Goal: Task Accomplishment & Management: Manage account settings

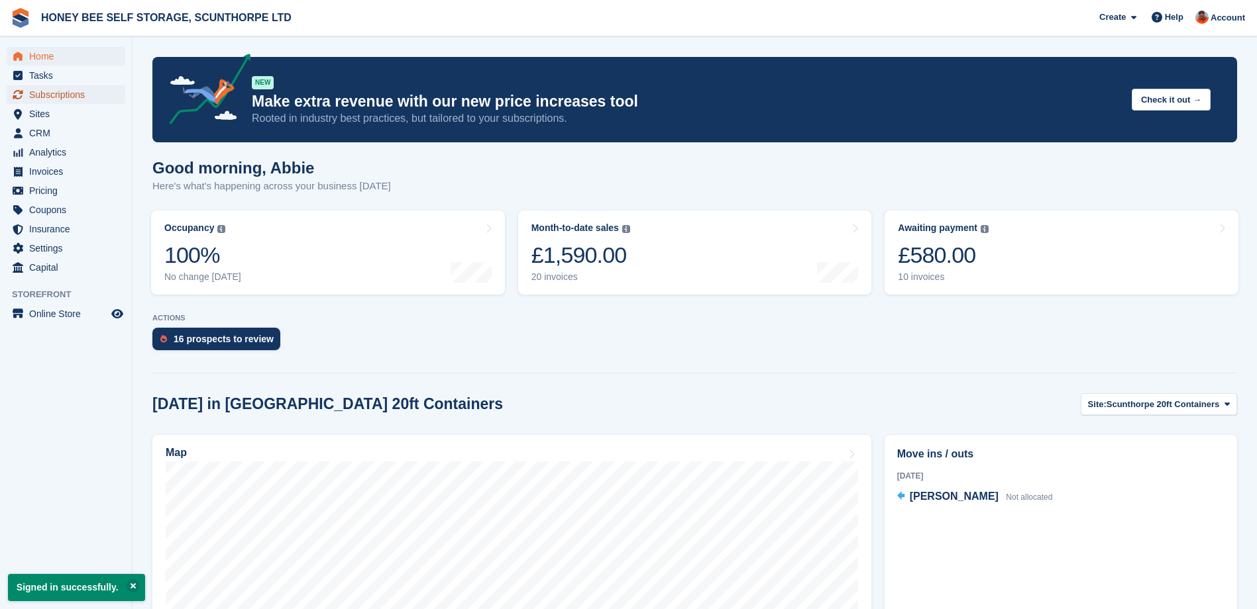
click at [77, 93] on span "Subscriptions" at bounding box center [68, 94] width 79 height 19
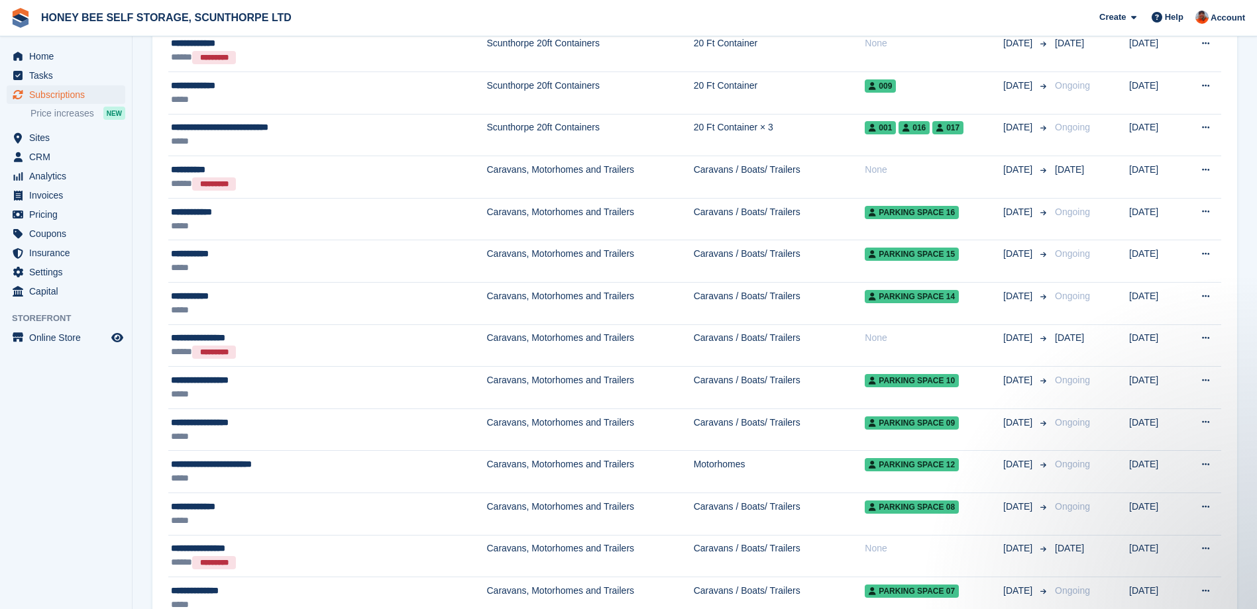
scroll to position [994, 0]
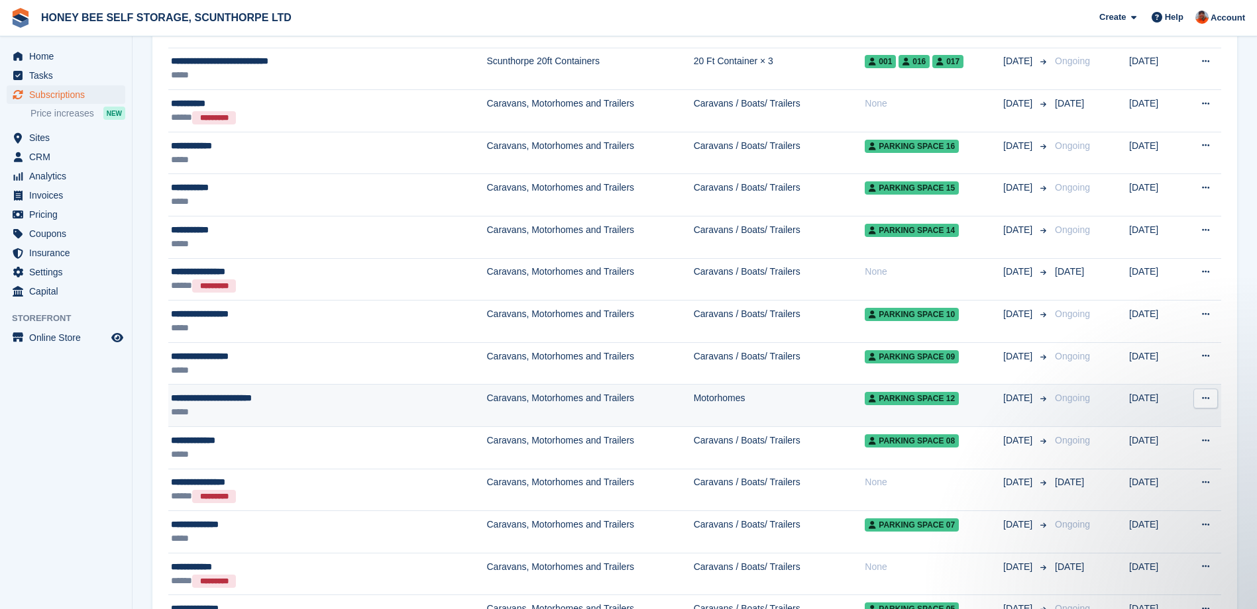
click at [1204, 400] on icon at bounding box center [1205, 398] width 7 height 9
click at [1150, 451] on p "Cancel subscription" at bounding box center [1153, 452] width 115 height 17
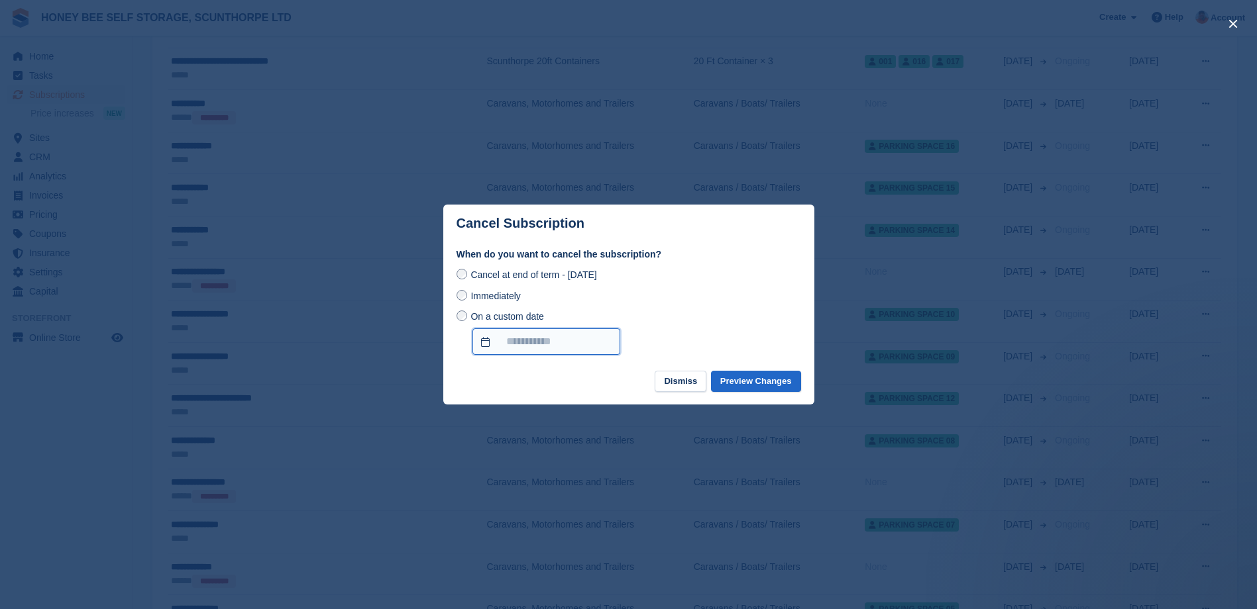
click at [500, 338] on input "On a custom date" at bounding box center [546, 342] width 148 height 26
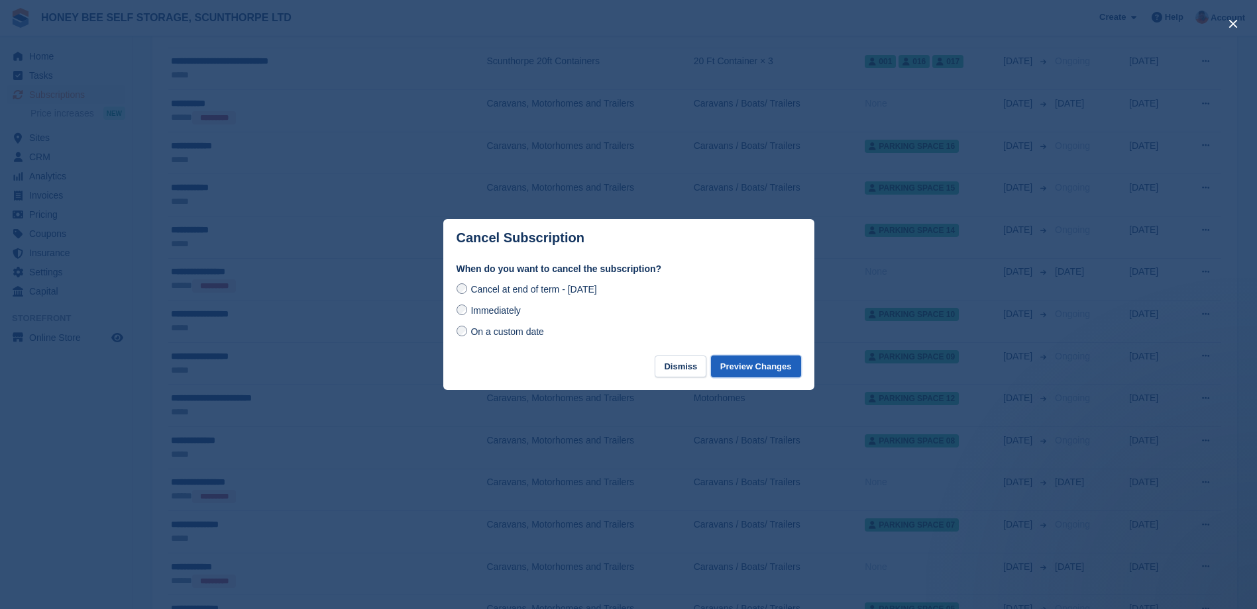
click at [733, 367] on button "Preview Changes" at bounding box center [756, 367] width 90 height 22
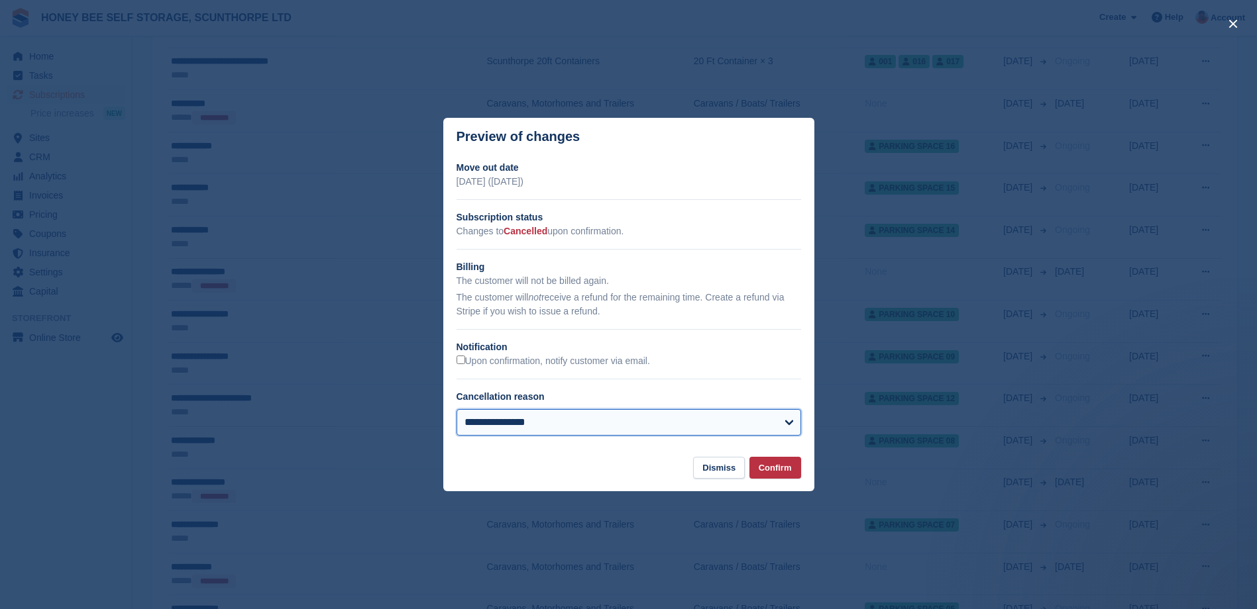
click at [789, 421] on select "**********" at bounding box center [628, 422] width 344 height 26
select select "**********"
click at [456, 411] on select "**********" at bounding box center [628, 422] width 344 height 26
click at [770, 470] on button "Confirm" at bounding box center [775, 468] width 52 height 22
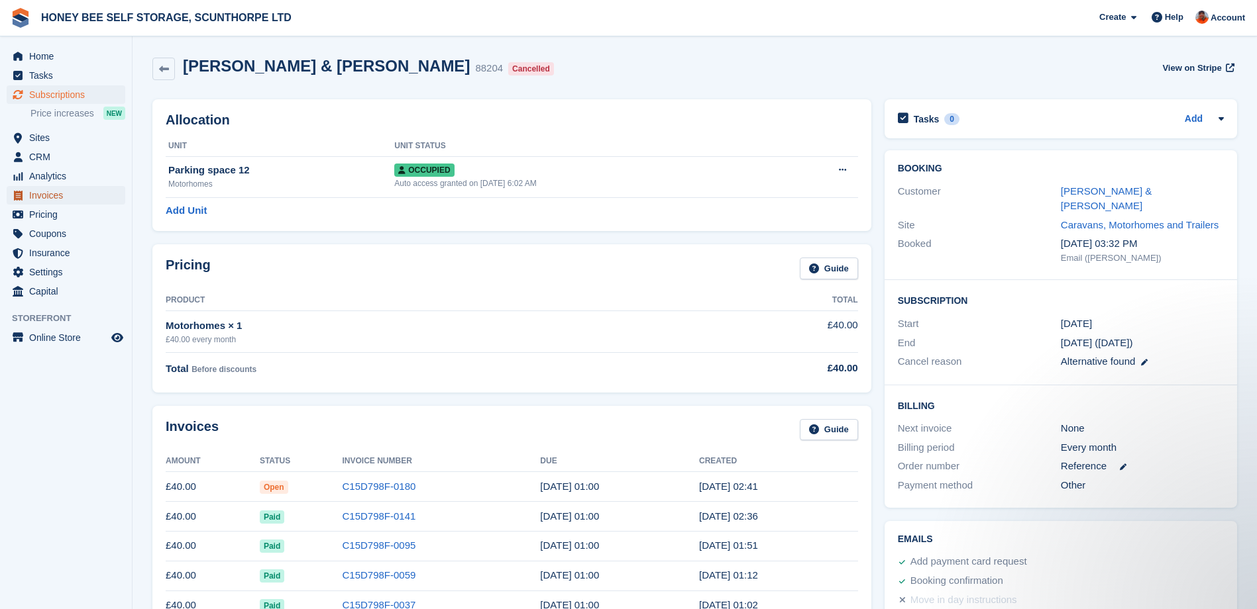
drag, startPoint x: 50, startPoint y: 195, endPoint x: 176, endPoint y: 202, distance: 125.4
click at [50, 195] on span "Invoices" at bounding box center [68, 195] width 79 height 19
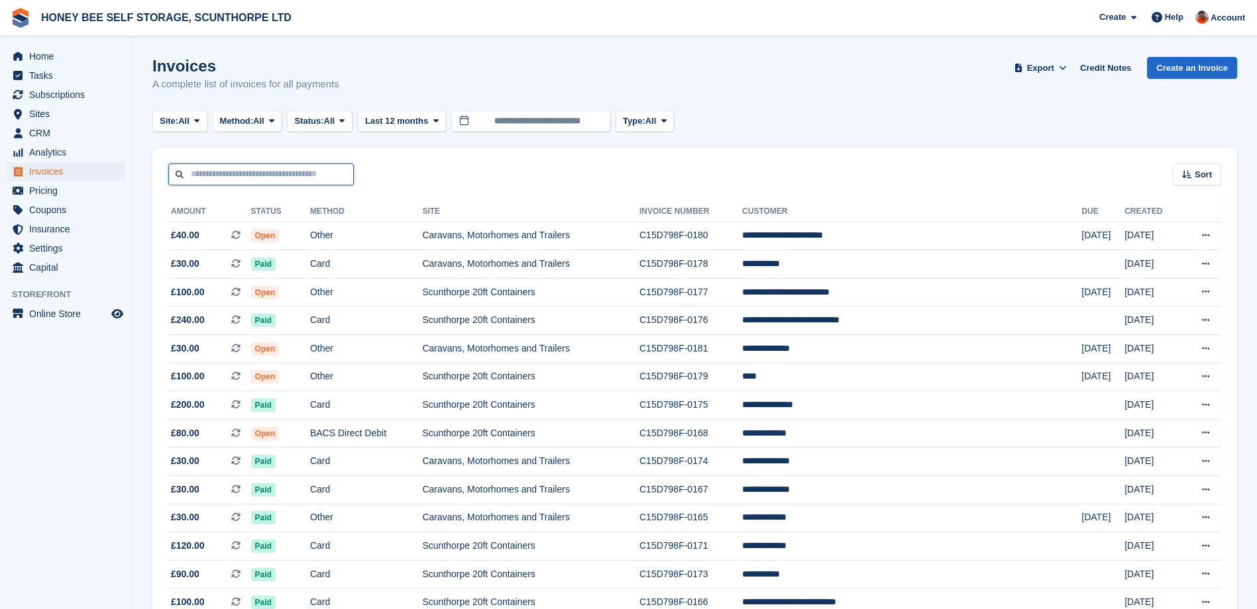
click at [217, 175] on input "text" at bounding box center [260, 175] width 185 height 22
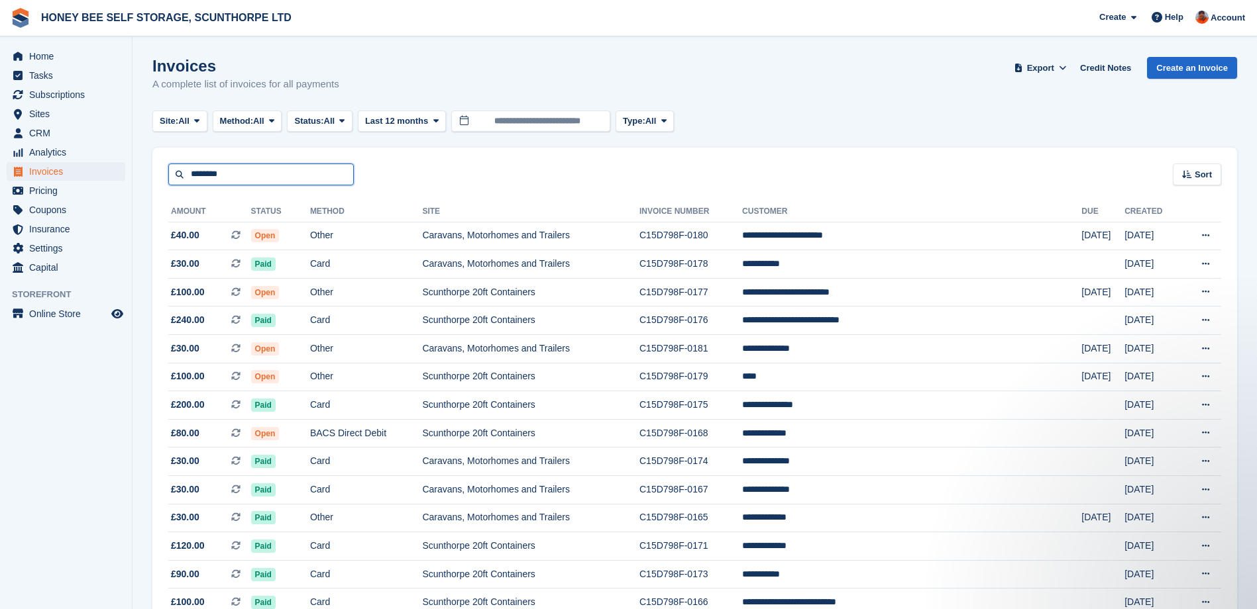
type input "********"
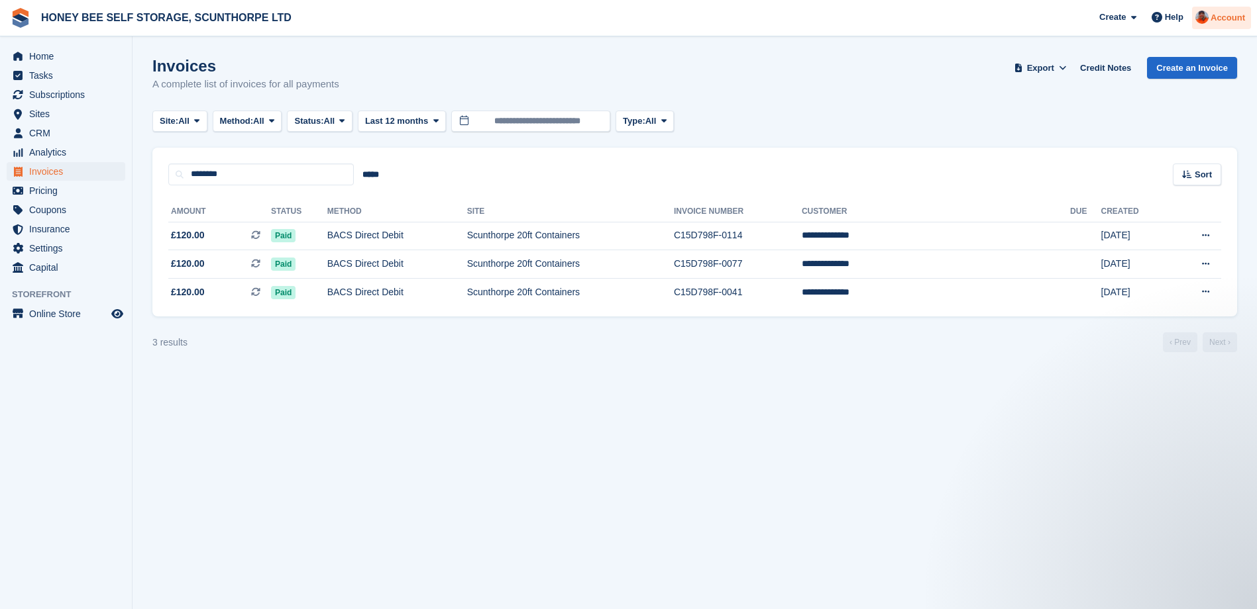
click at [1222, 17] on span "Account" at bounding box center [1227, 17] width 34 height 13
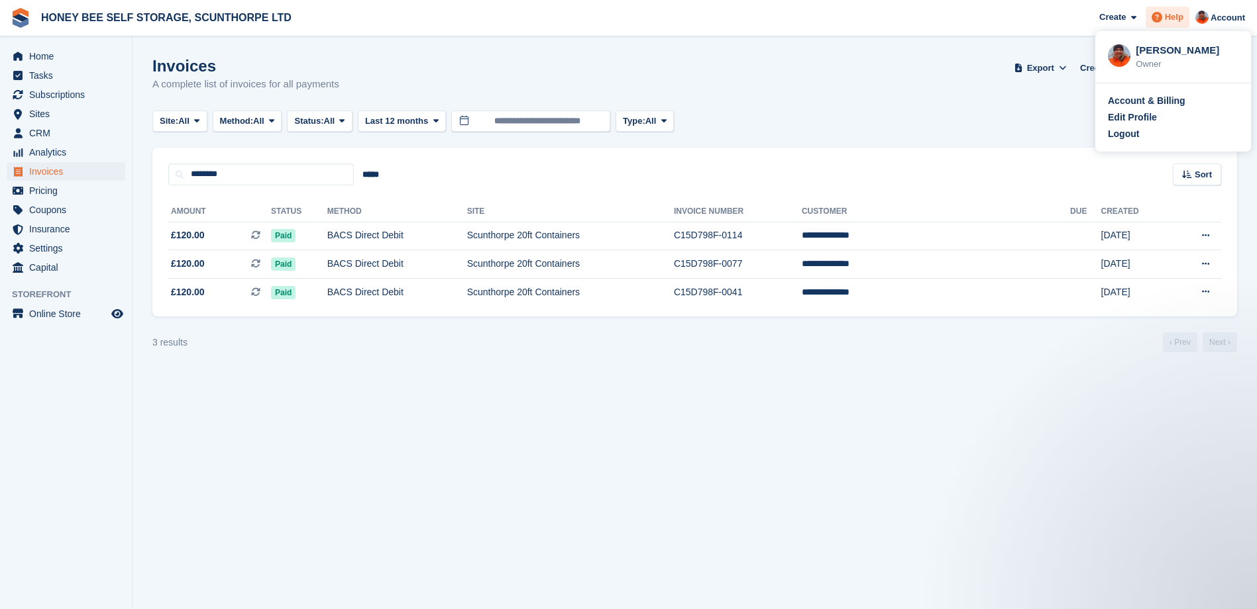
click at [1174, 15] on span "Help" at bounding box center [1174, 17] width 19 height 13
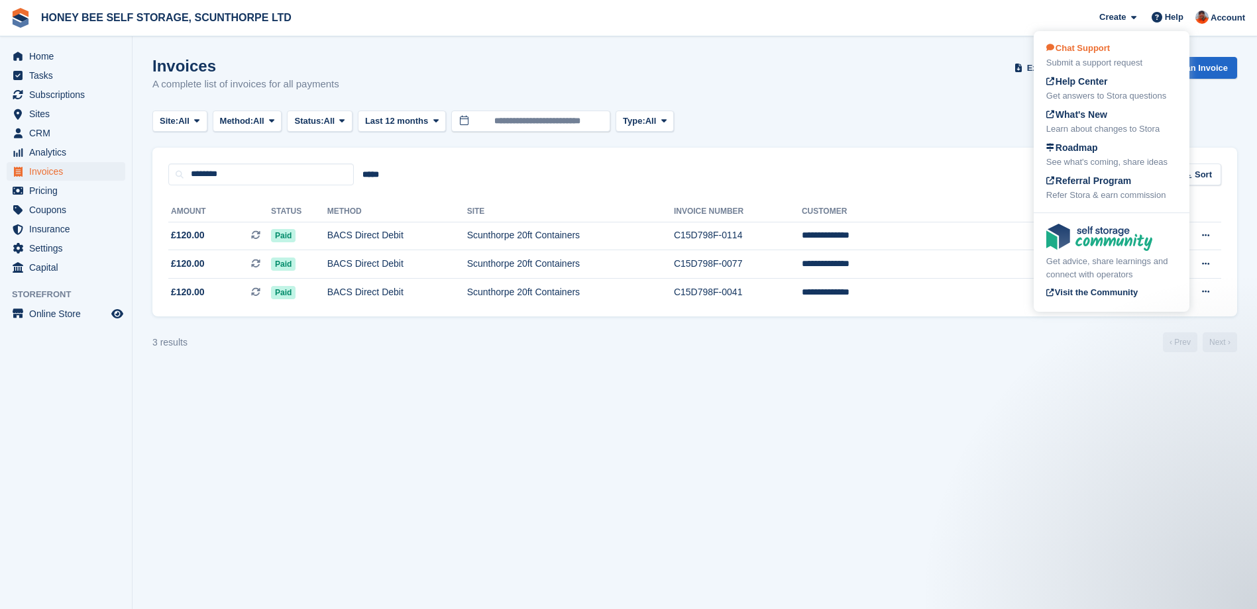
click at [1099, 48] on span "Chat Support" at bounding box center [1078, 48] width 64 height 10
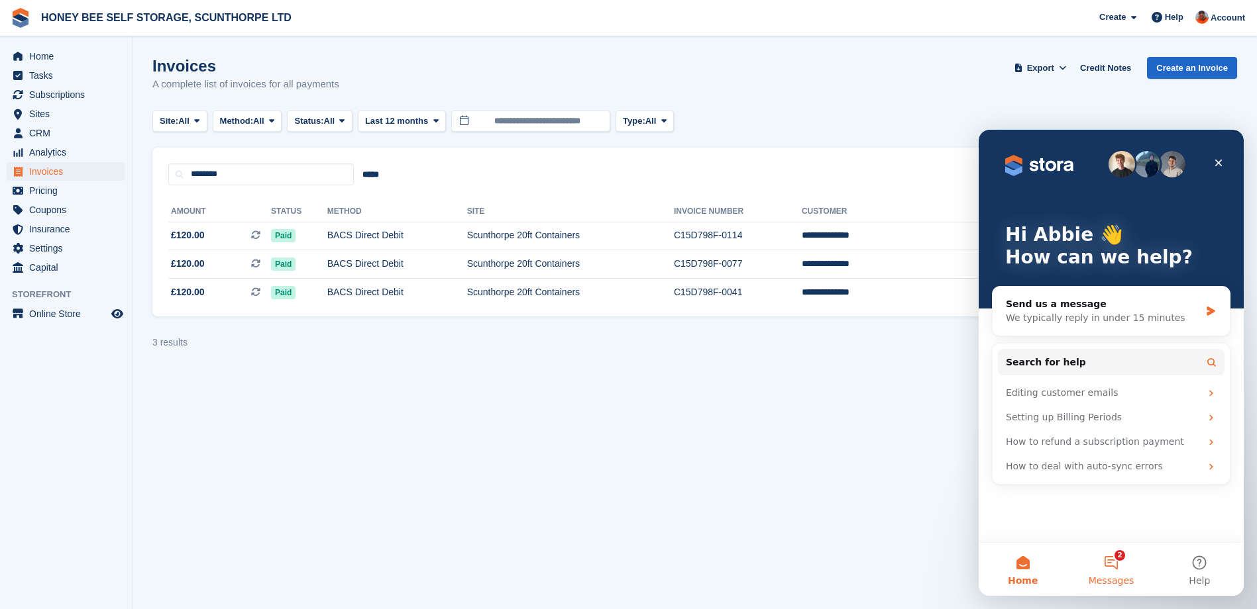
click at [1120, 556] on button "2 Messages" at bounding box center [1111, 569] width 88 height 53
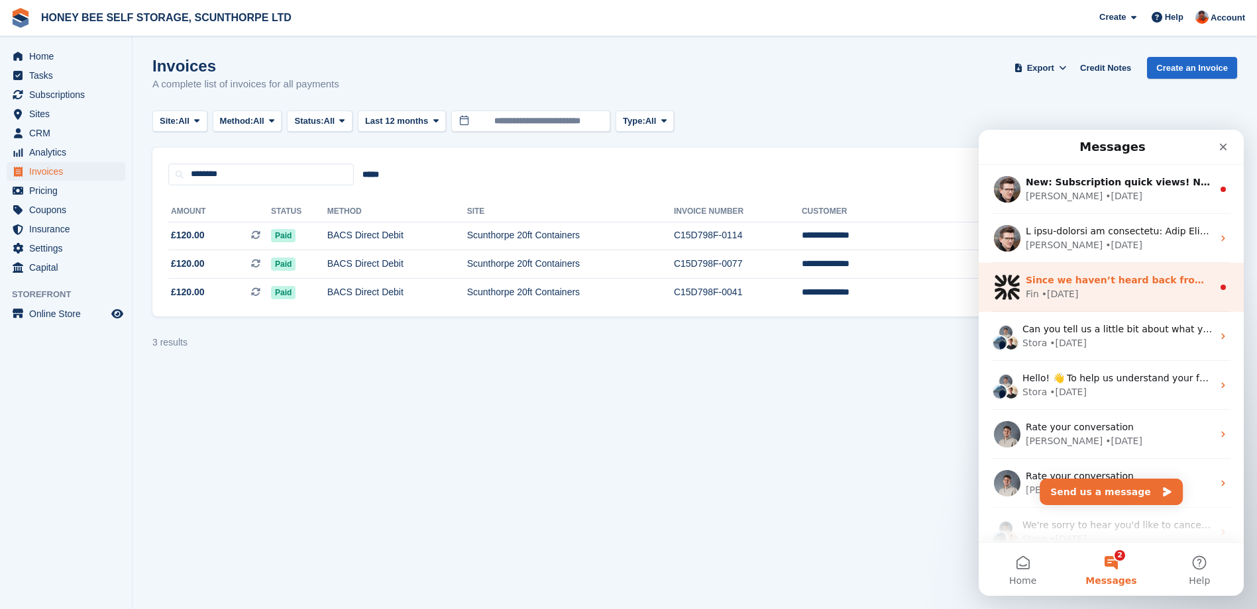
click at [1095, 287] on div "Fin • [DATE]" at bounding box center [1118, 294] width 187 height 14
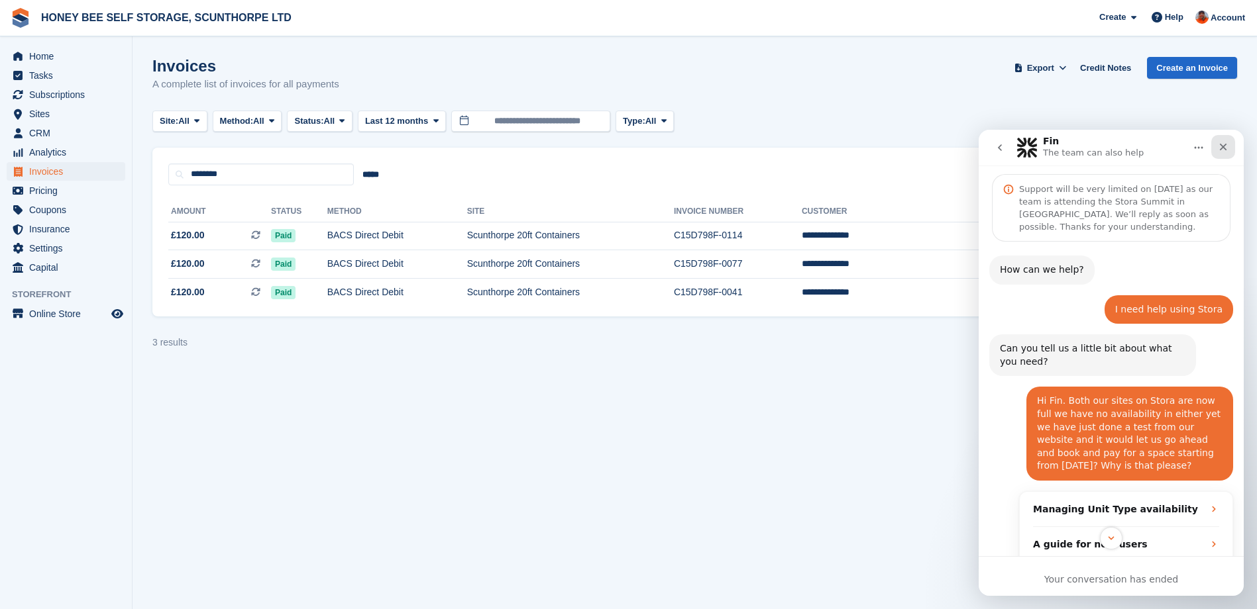
click at [1226, 145] on icon "Close" at bounding box center [1223, 147] width 7 height 7
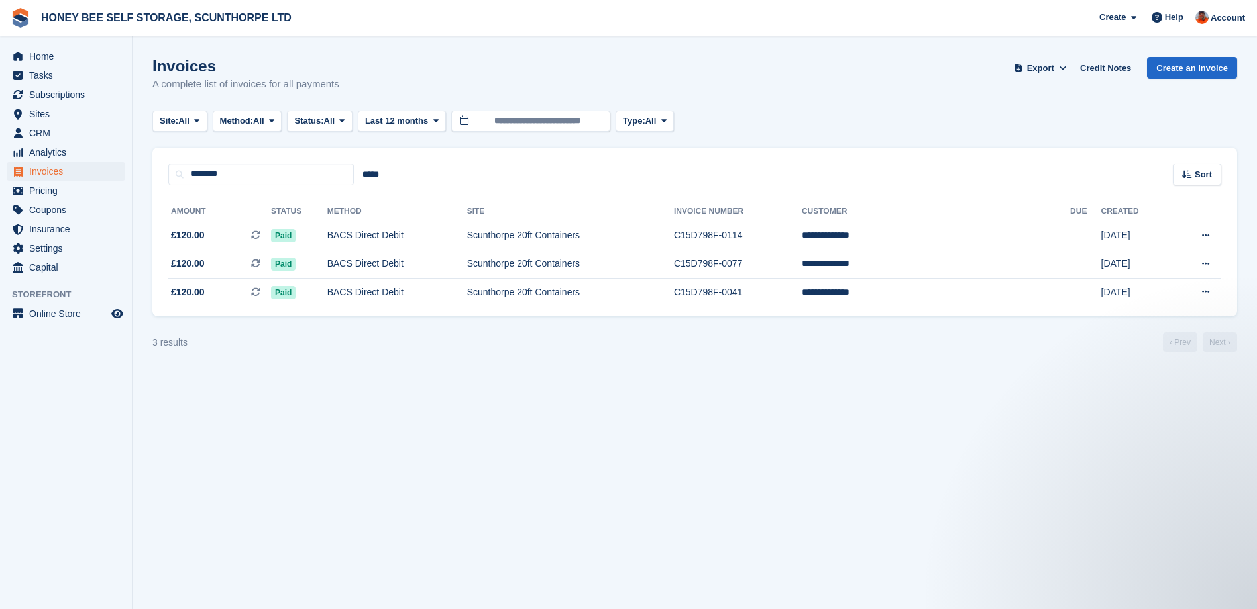
scroll to position [255, 0]
click at [1169, 20] on span "Help" at bounding box center [1174, 17] width 19 height 13
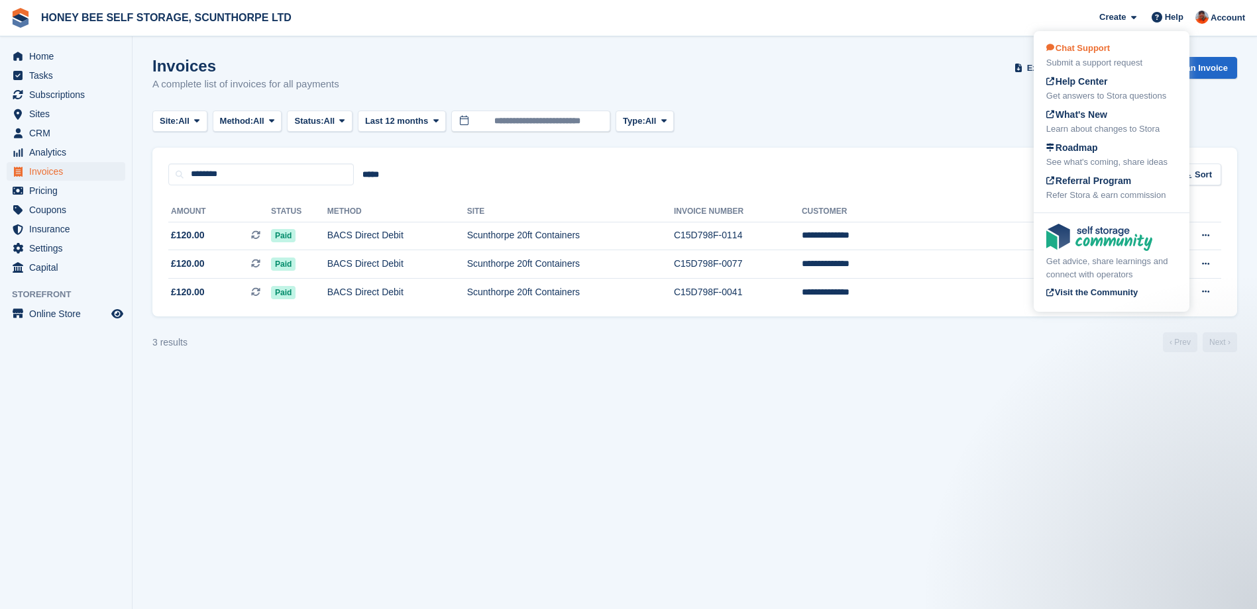
click at [1080, 46] on span "Chat Support" at bounding box center [1078, 48] width 64 height 10
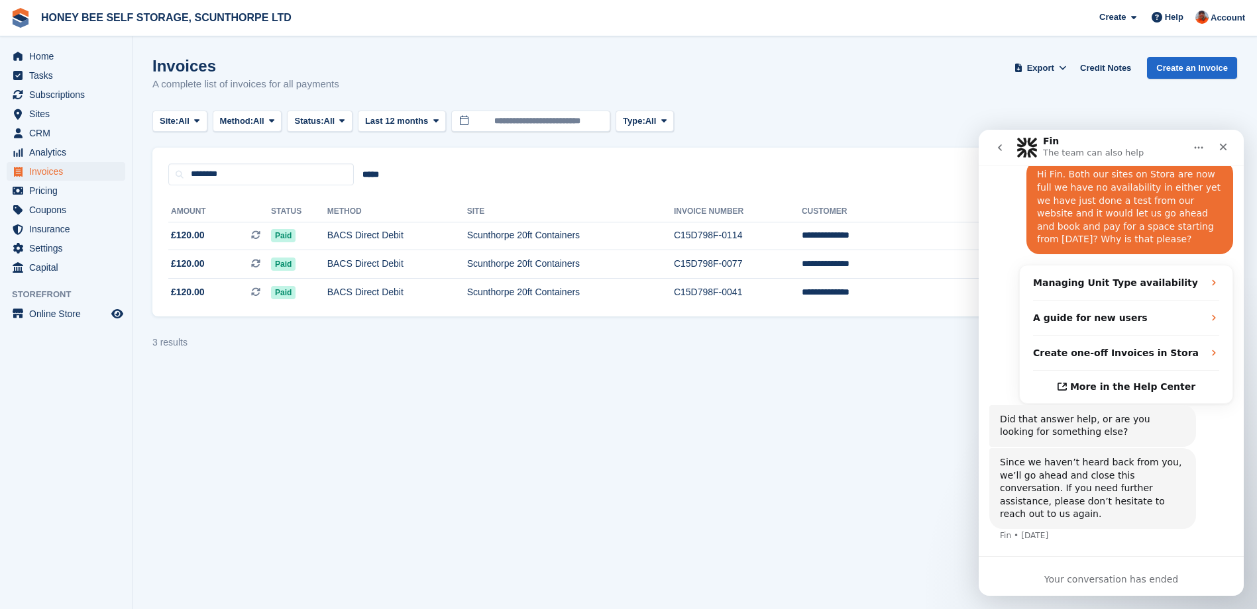
click at [1002, 144] on icon "go back" at bounding box center [999, 147] width 11 height 11
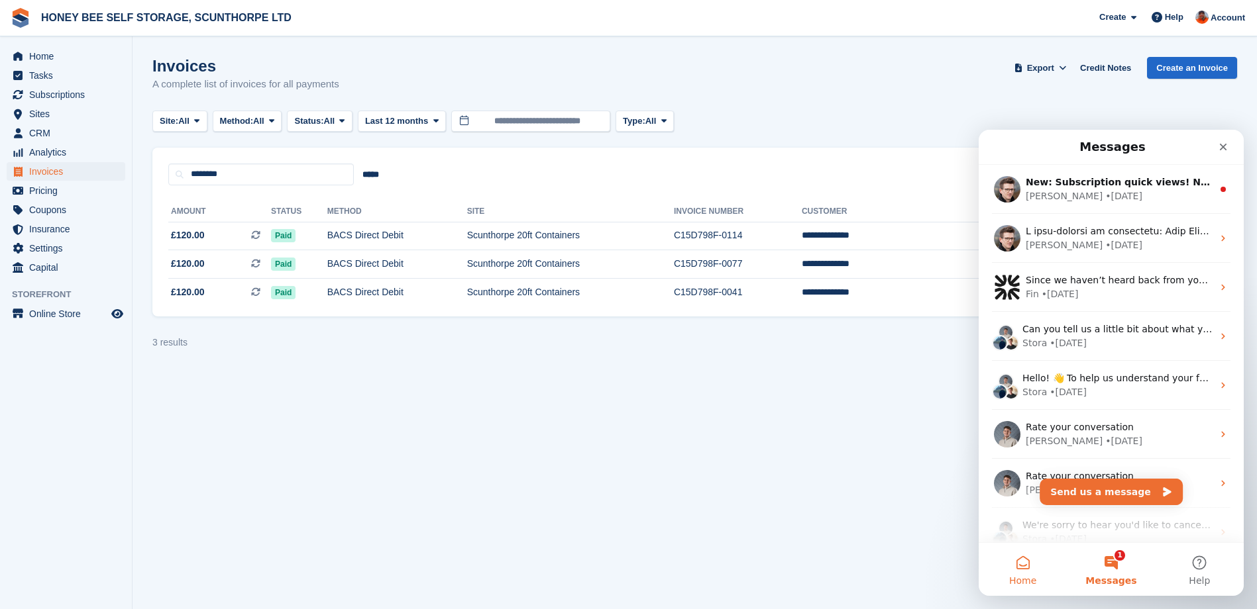
click at [1029, 562] on button "Home" at bounding box center [1022, 569] width 88 height 53
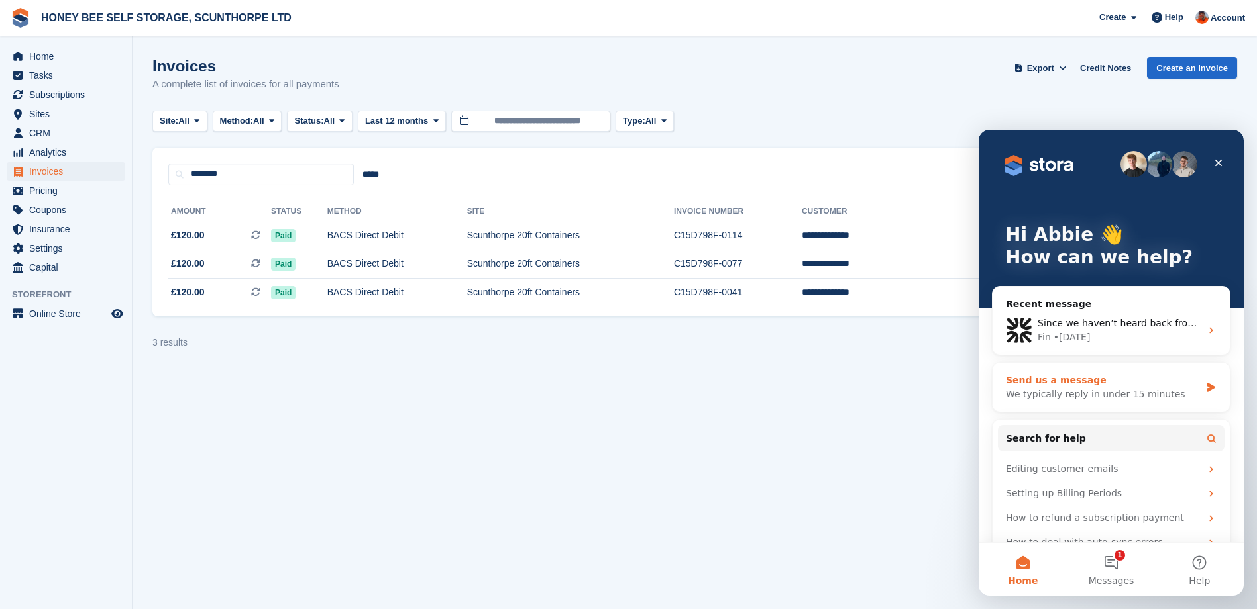
click at [1071, 384] on div "Send us a message" at bounding box center [1103, 381] width 194 height 14
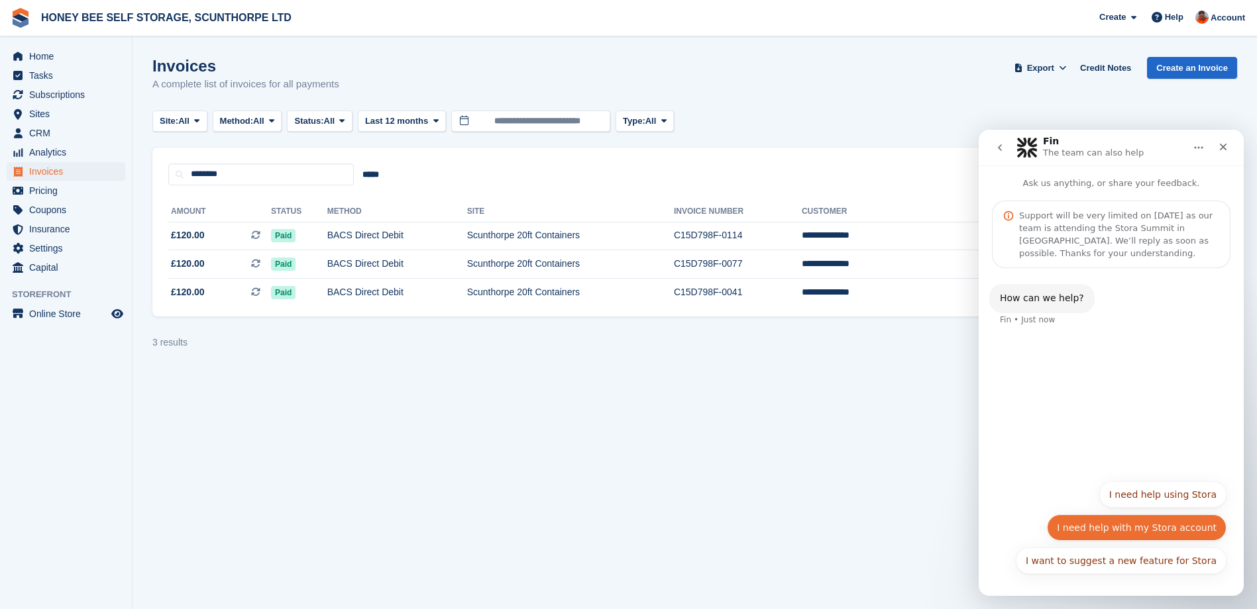
click at [1141, 527] on button "I need help with my Stora account" at bounding box center [1137, 528] width 180 height 26
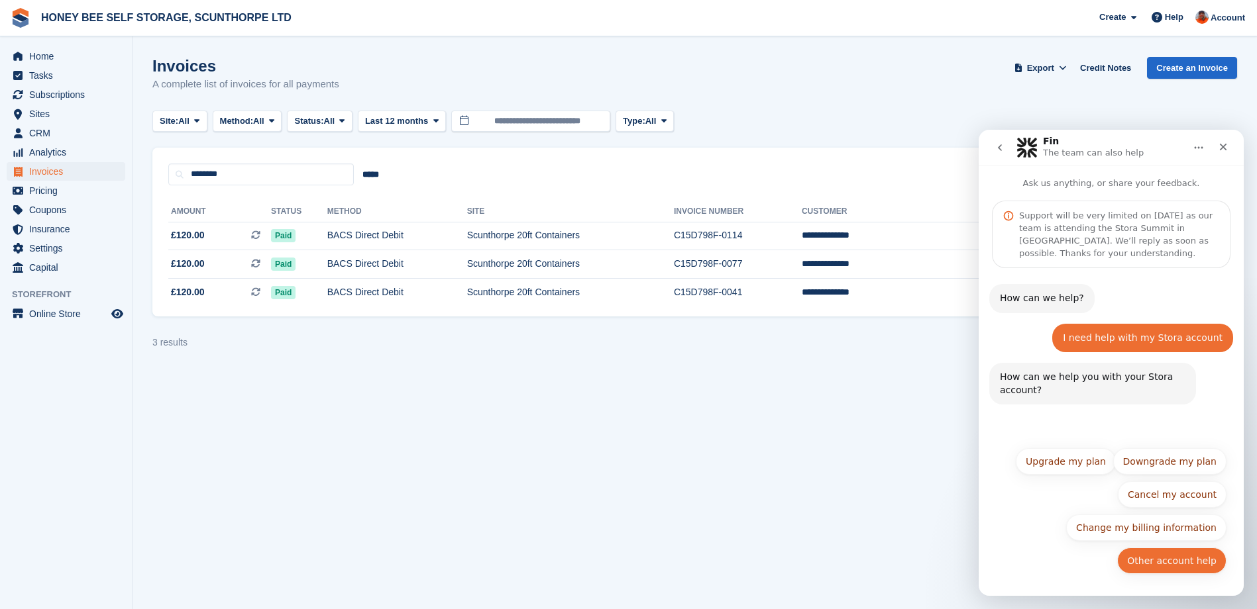
click at [1169, 560] on button "Other account help" at bounding box center [1171, 561] width 109 height 26
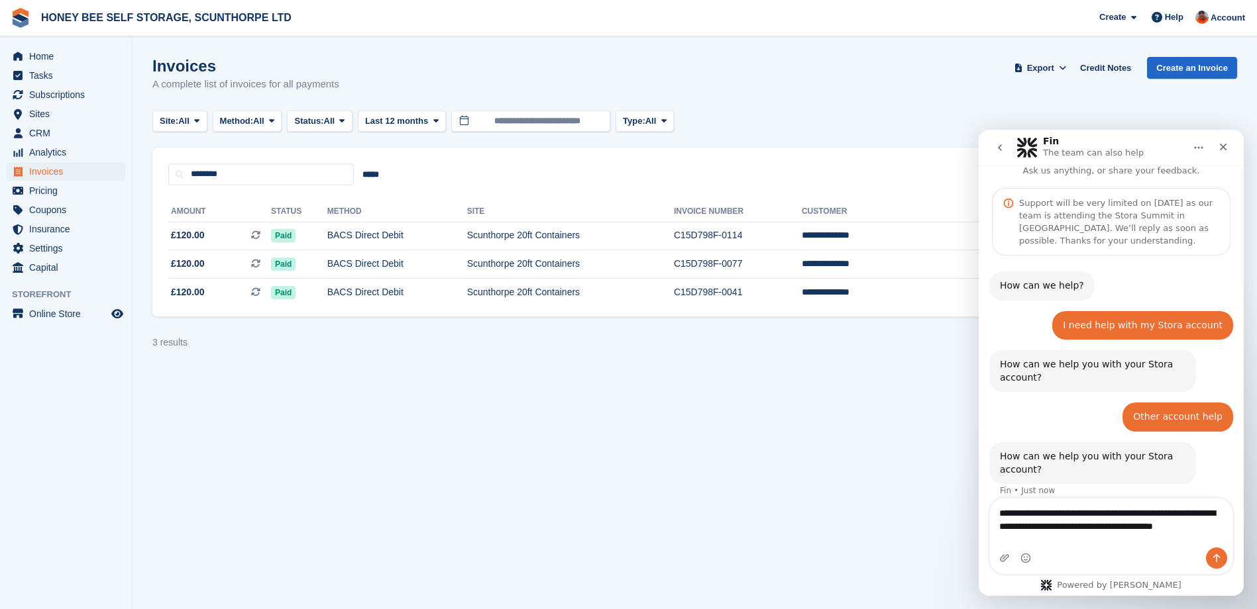
scroll to position [26, 0]
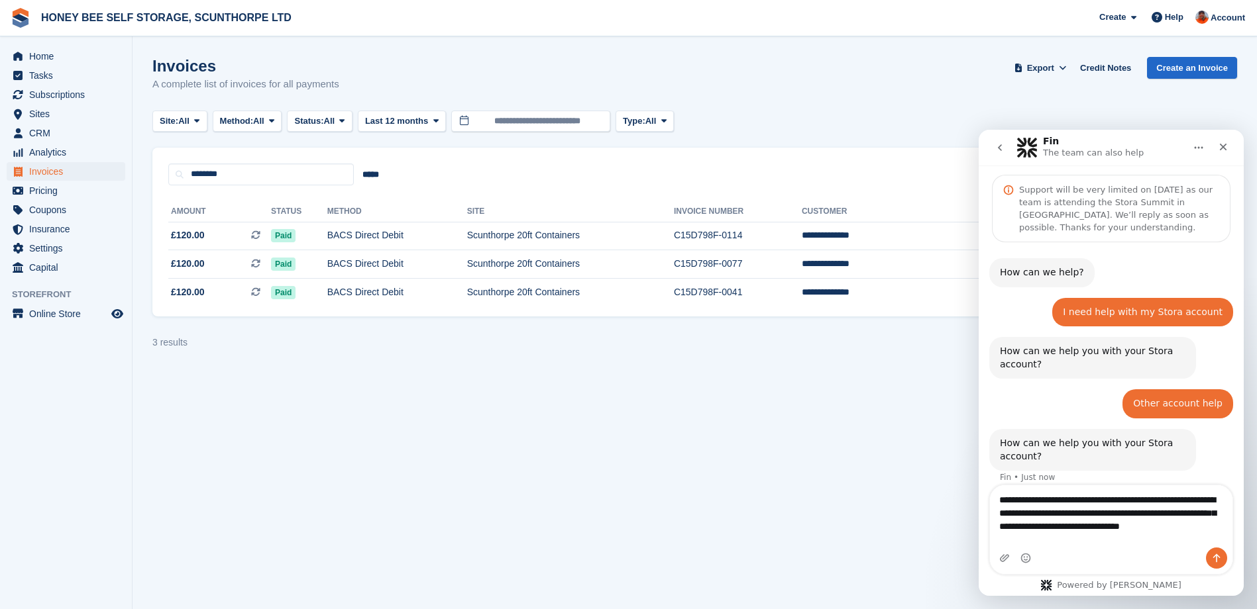
click at [1137, 513] on textarea "**********" at bounding box center [1111, 510] width 242 height 49
type textarea "**********"
click at [1217, 558] on icon "Send a message…" at bounding box center [1216, 558] width 11 height 11
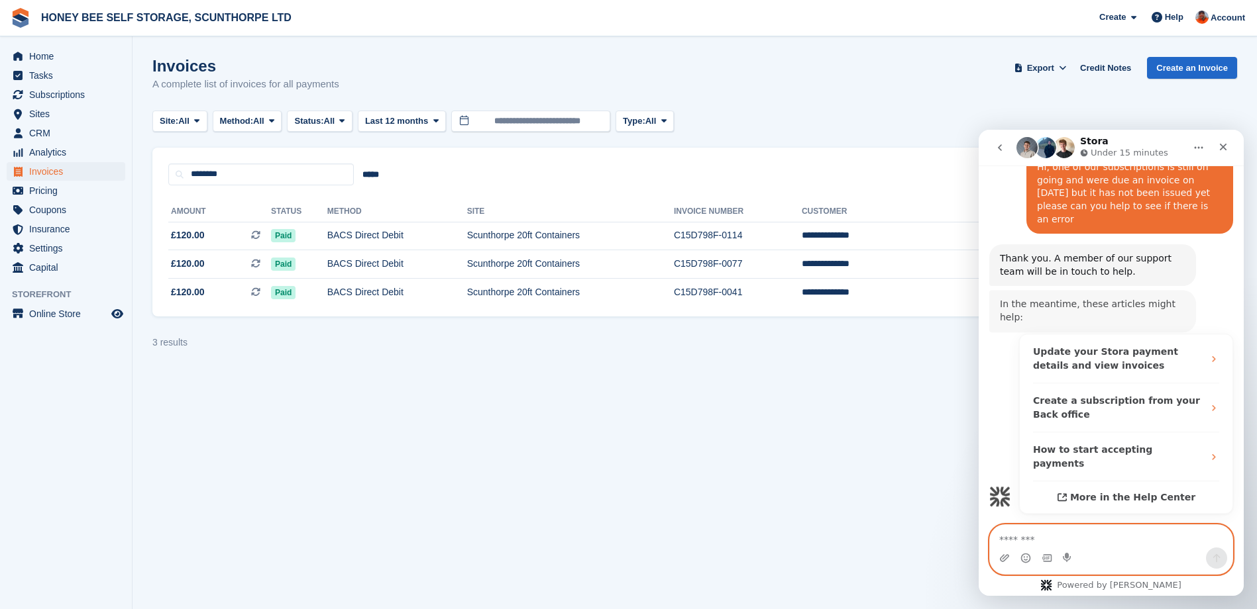
scroll to position [352, 0]
